Goal: Obtain resource: Download file/media

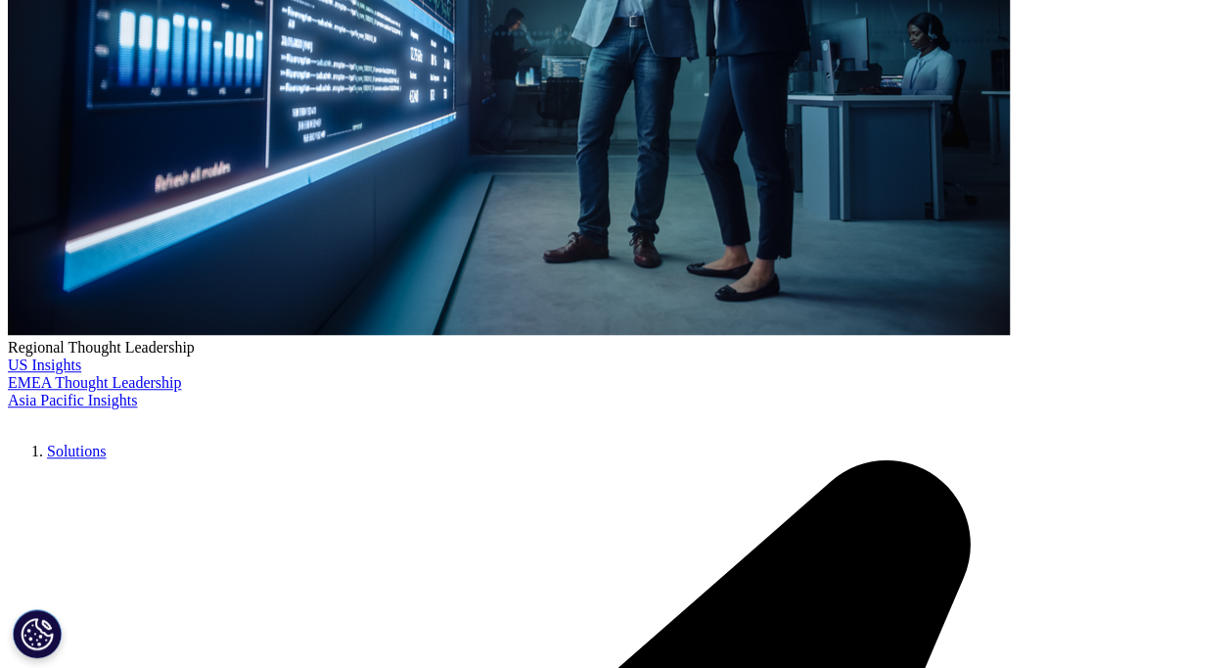
scroll to position [576, 1155]
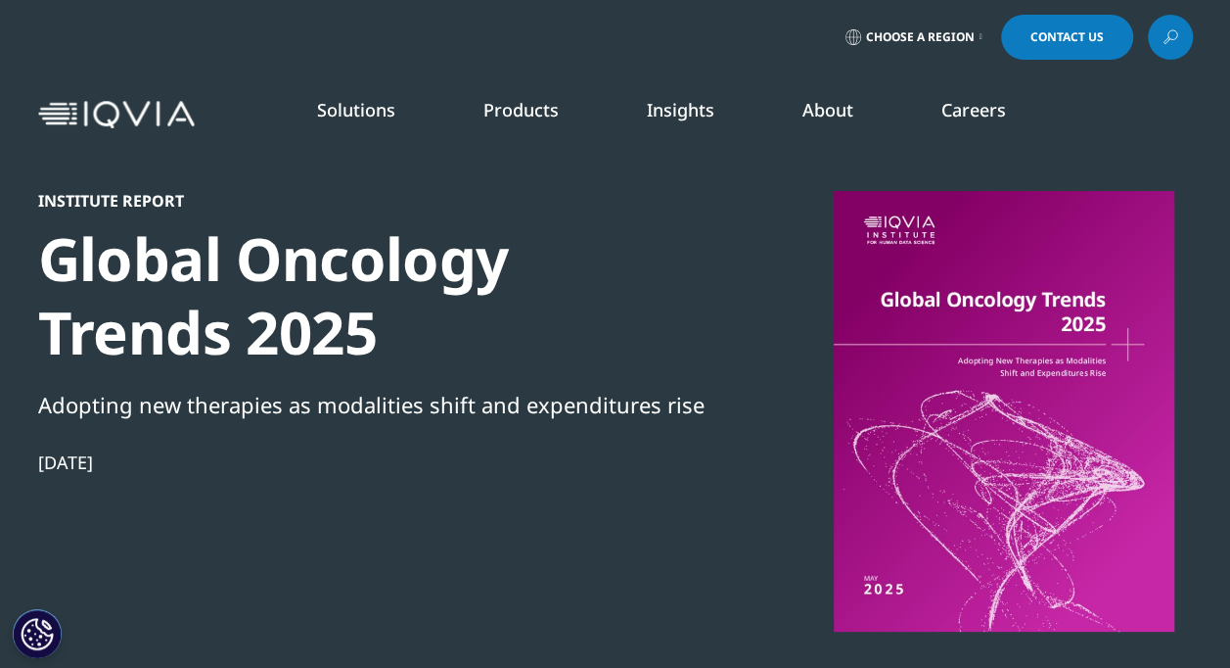
click at [920, 355] on div at bounding box center [1004, 411] width 378 height 440
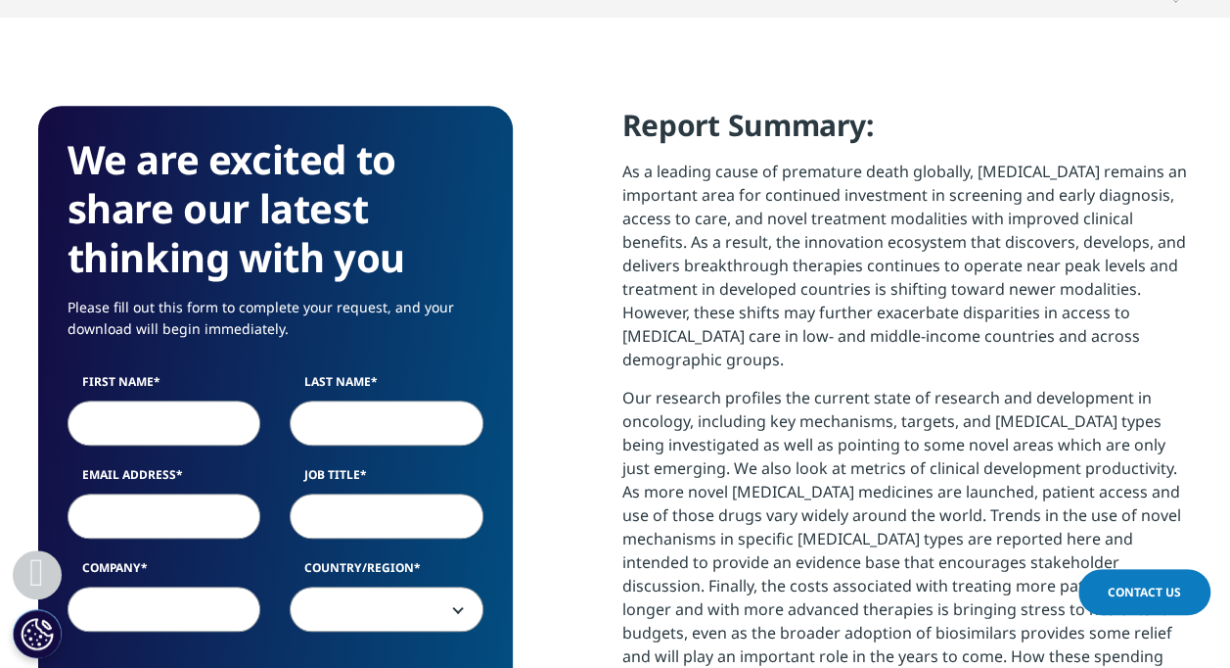
scroll to position [769, 0]
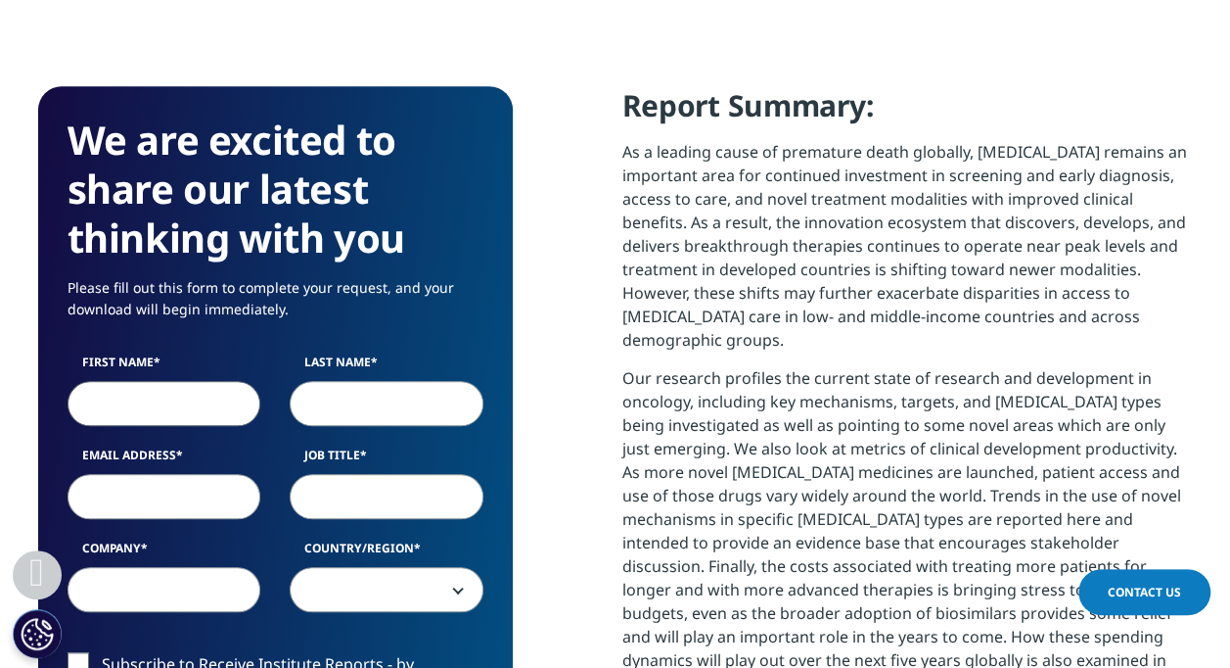
click at [176, 403] on input "First Name" at bounding box center [165, 403] width 194 height 45
type input "[PERSON_NAME]"
type input "[EMAIL_ADDRESS][DOMAIN_NAME]"
type input "RM Partners"
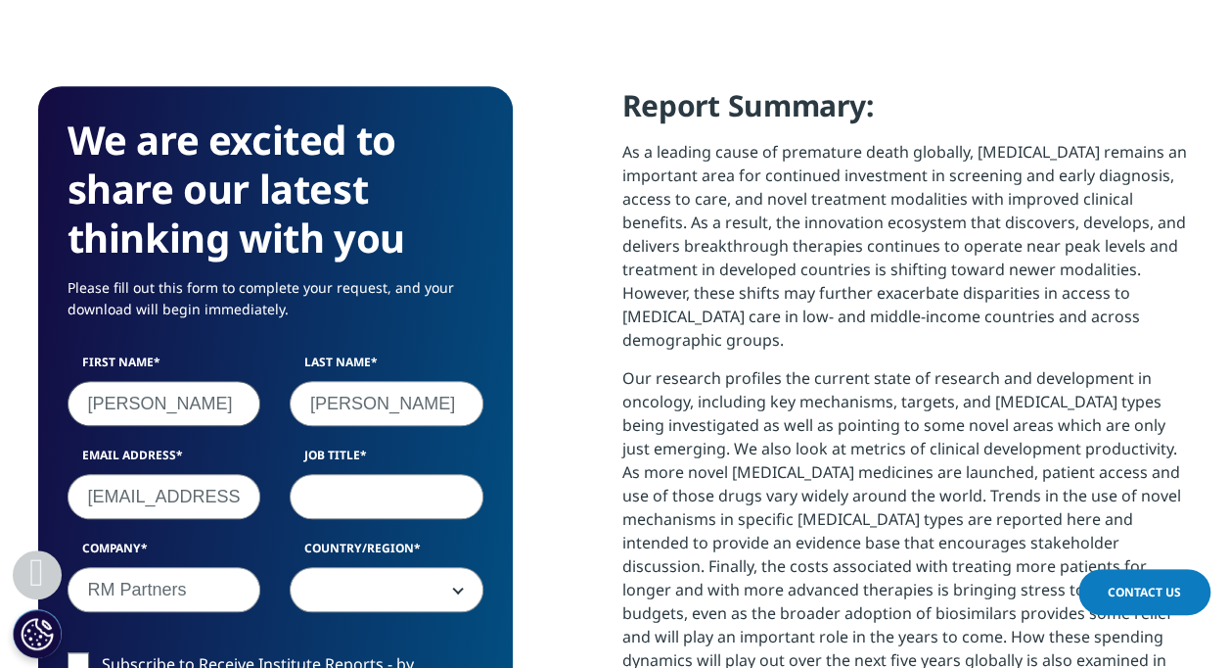
select select "[GEOGRAPHIC_DATA]"
click at [356, 497] on input "Job Title" at bounding box center [387, 496] width 194 height 45
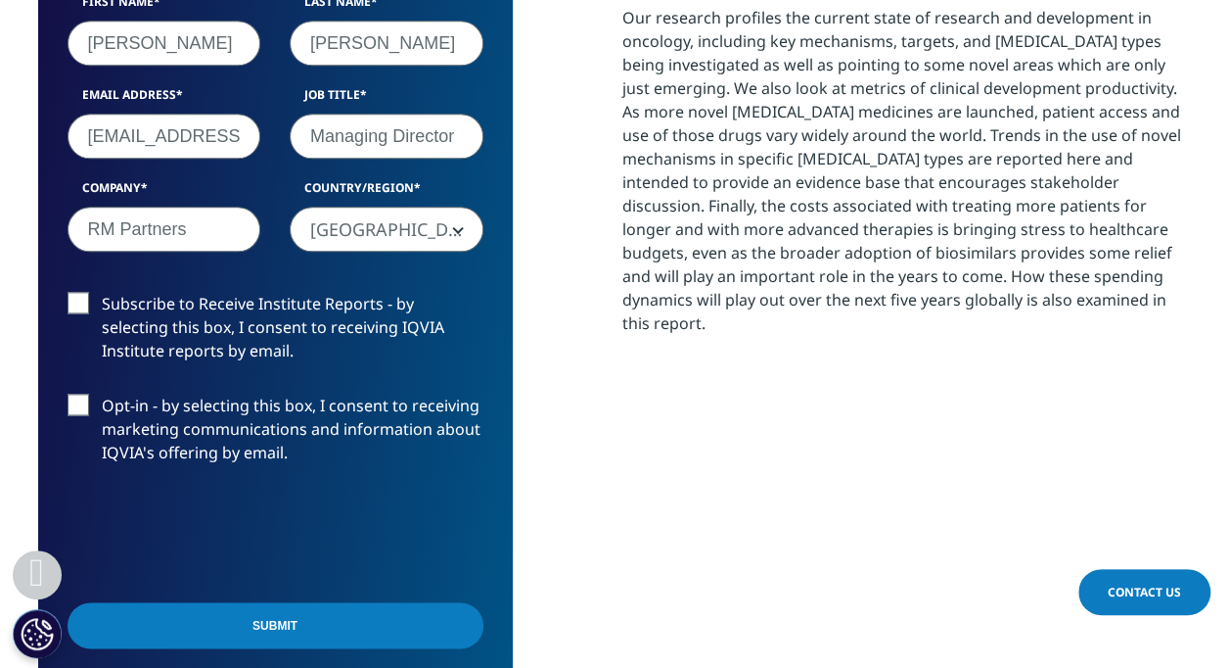
scroll to position [1206, 0]
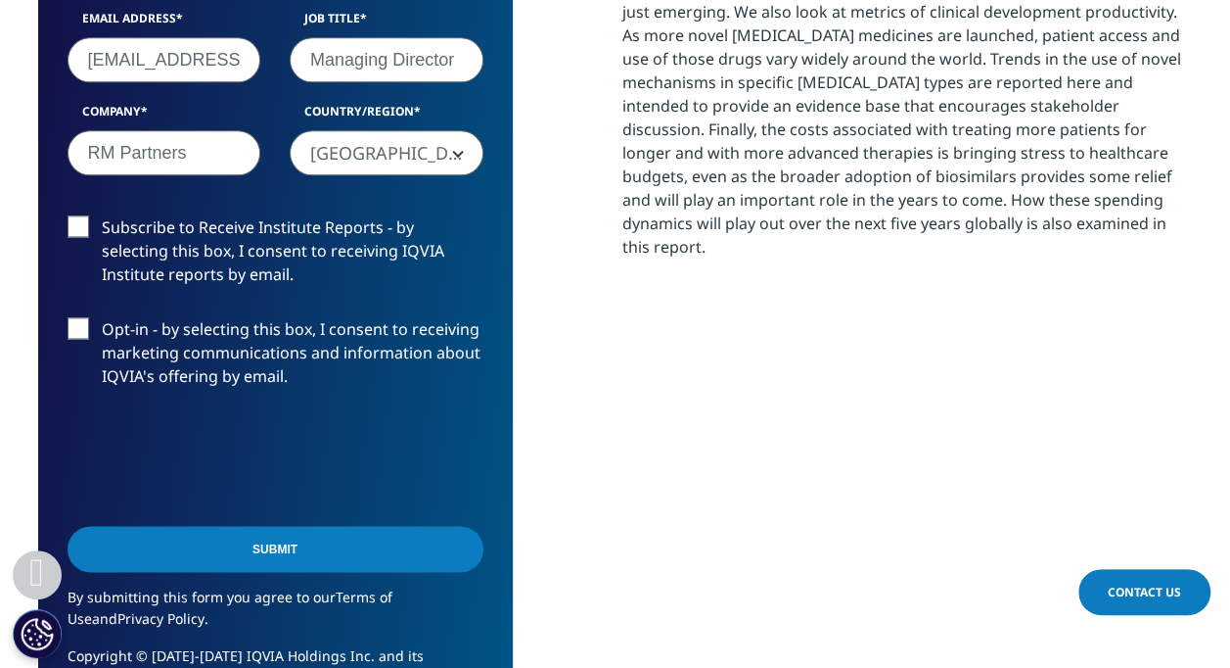
type input "Managing Director"
click at [79, 224] on label "Subscribe to Receive Institute Reports - by selecting this box, I consent to re…" at bounding box center [276, 255] width 416 height 81
click at [102, 215] on input "Subscribe to Receive Institute Reports - by selecting this box, I consent to re…" at bounding box center [102, 215] width 0 height 0
click at [79, 325] on label "Opt-in - by selecting this box, I consent to receiving marketing communications…" at bounding box center [276, 357] width 416 height 81
click at [102, 317] on input "Opt-in - by selecting this box, I consent to receiving marketing communications…" at bounding box center [102, 317] width 0 height 0
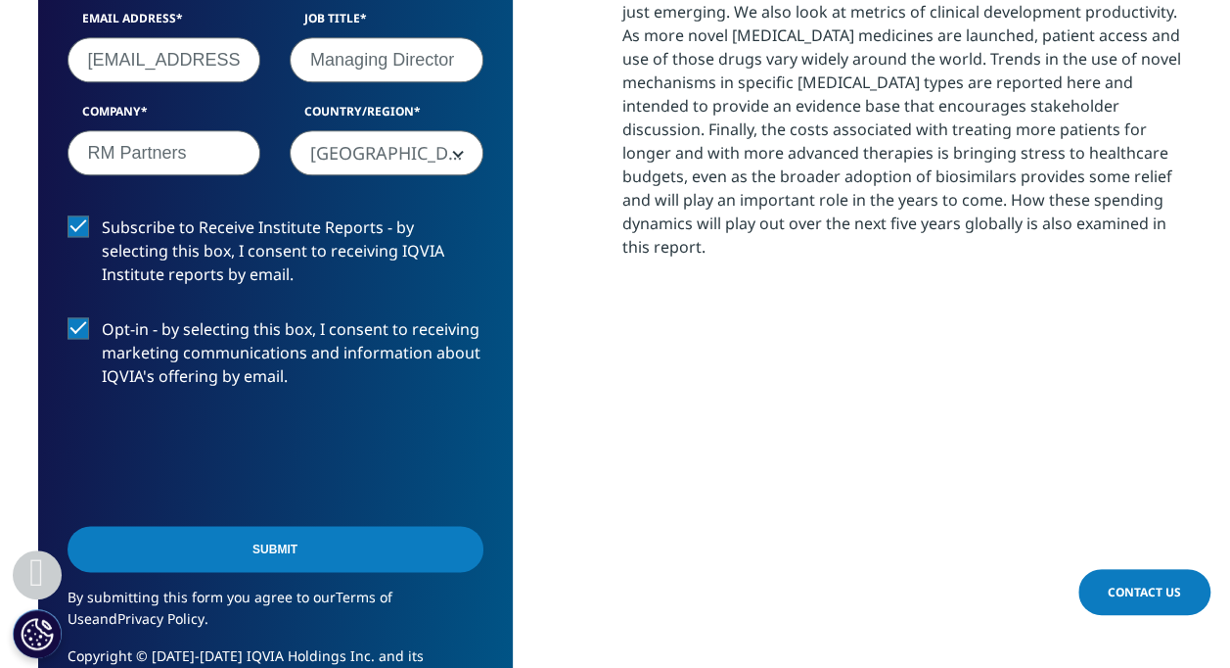
click at [242, 552] on input "Submit" at bounding box center [276, 549] width 416 height 46
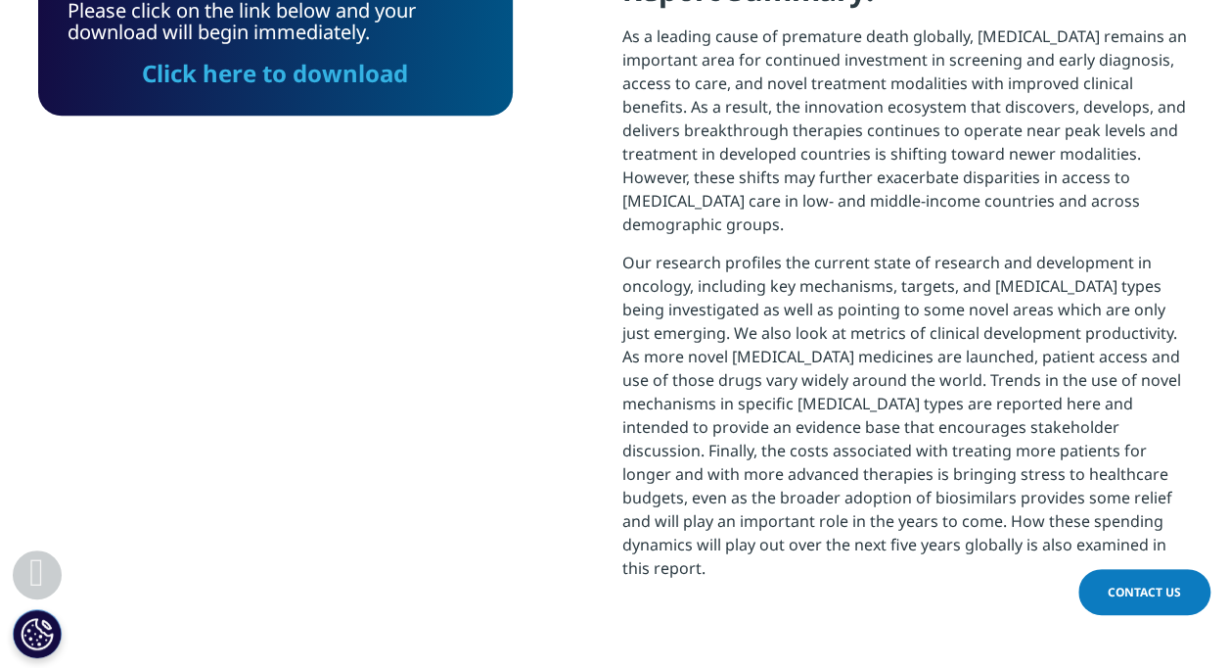
scroll to position [576, 1155]
click at [291, 72] on link "Click here to download" at bounding box center [275, 73] width 266 height 32
